Goal: Feedback & Contribution: Contribute content

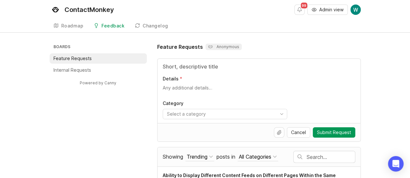
click at [122, 65] on li "Internal Requests" at bounding box center [98, 70] width 97 height 10
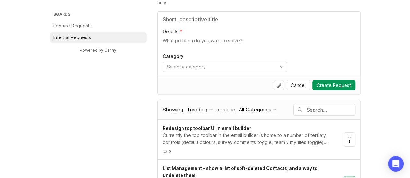
scroll to position [104, 0]
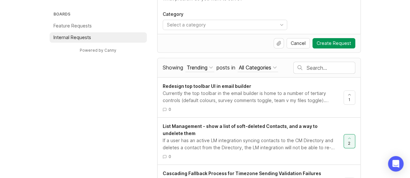
click at [308, 66] on input "text" at bounding box center [330, 67] width 48 height 7
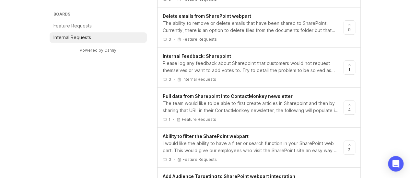
scroll to position [297, 0]
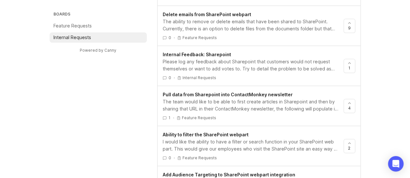
type input "sharepoint"
click at [308, 66] on div "Please log any feedback about Sharepoint that customers would not request thems…" at bounding box center [251, 65] width 176 height 14
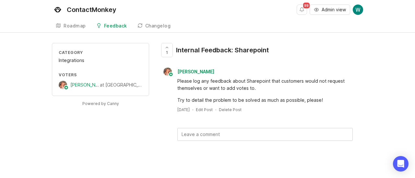
click at [119, 26] on div "Feedback" at bounding box center [115, 26] width 23 height 5
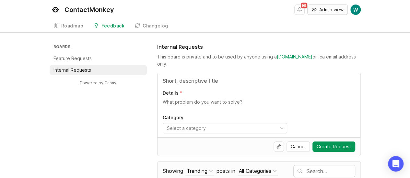
click at [326, 8] on span "Admin view" at bounding box center [331, 9] width 24 height 6
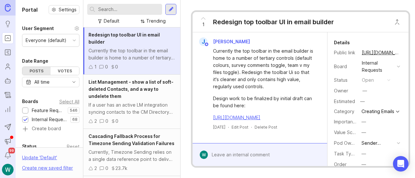
click at [175, 11] on div at bounding box center [170, 9] width 11 height 11
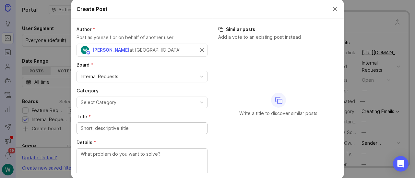
click at [178, 76] on div "Internal Requests" at bounding box center [142, 76] width 130 height 11
click at [170, 99] on button "Select Category" at bounding box center [141, 103] width 131 height 12
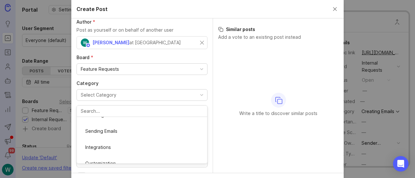
scroll to position [89, 0]
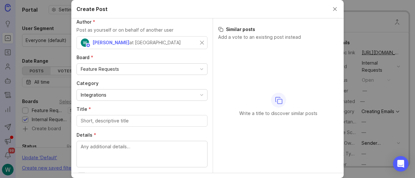
click at [135, 115] on div at bounding box center [141, 121] width 131 height 12
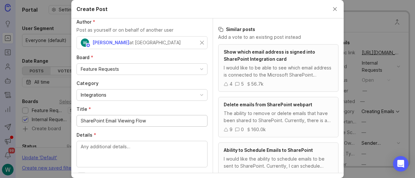
type input "SharePoint Email Viewing Flow"
click at [148, 146] on textarea "Details *" at bounding box center [142, 153] width 122 height 21
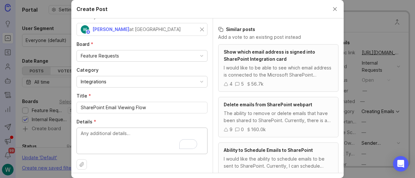
scroll to position [0, 0]
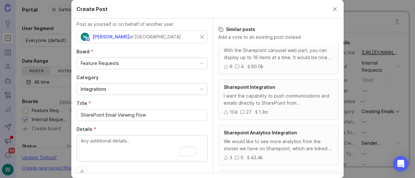
click at [141, 112] on input "SharePoint Email Viewing Flow" at bounding box center [142, 115] width 122 height 7
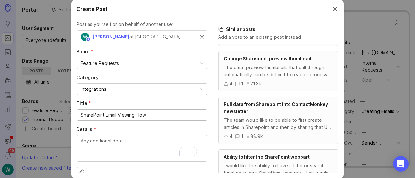
scroll to position [319, 0]
click at [132, 138] on textarea "Details *" at bounding box center [142, 148] width 122 height 21
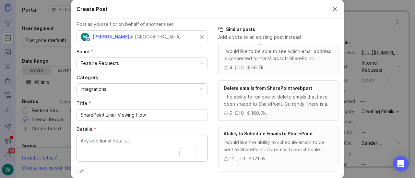
scroll to position [0, 0]
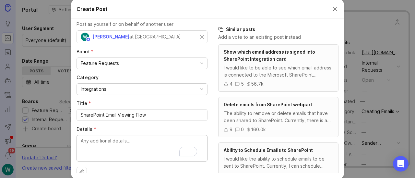
click at [131, 142] on textarea "Details *" at bounding box center [142, 148] width 122 height 21
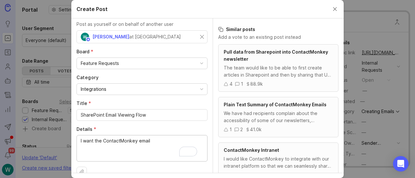
drag, startPoint x: 100, startPoint y: 142, endPoint x: 176, endPoint y: 143, distance: 75.1
click at [176, 143] on textarea "I want the ContactMonkey email" at bounding box center [142, 148] width 122 height 21
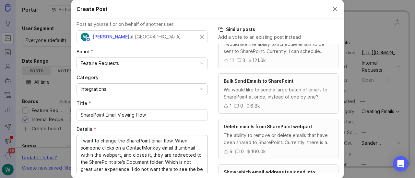
scroll to position [18, 0]
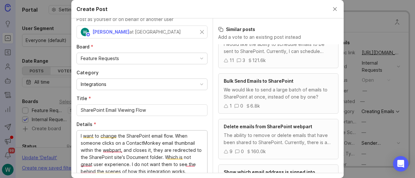
type textarea "I want to change the SharePoint email flow. When someone clicks on a ContactMon…"
click at [121, 136] on textarea "I want to change the SharePoint email flow. When someone clicks on a ContactMon…" at bounding box center [142, 158] width 122 height 50
